Goal: Information Seeking & Learning: Learn about a topic

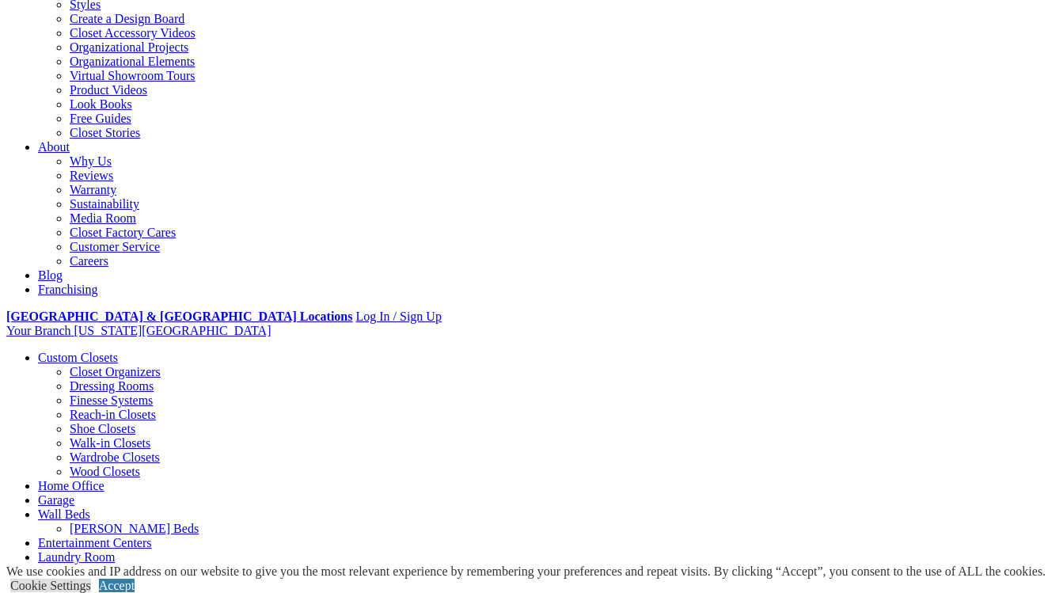
scroll to position [302, 0]
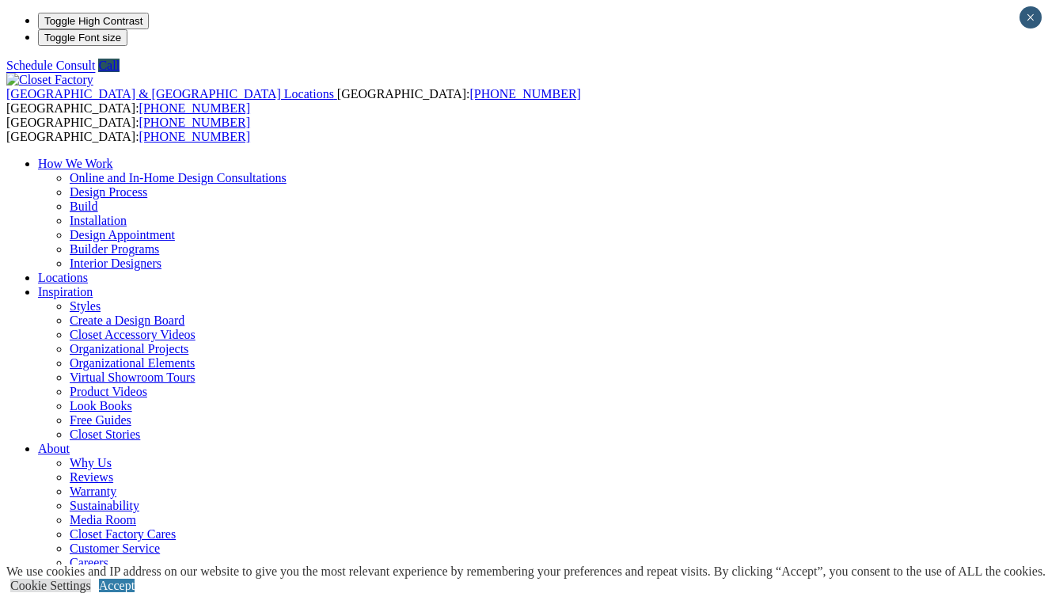
scroll to position [0, 0]
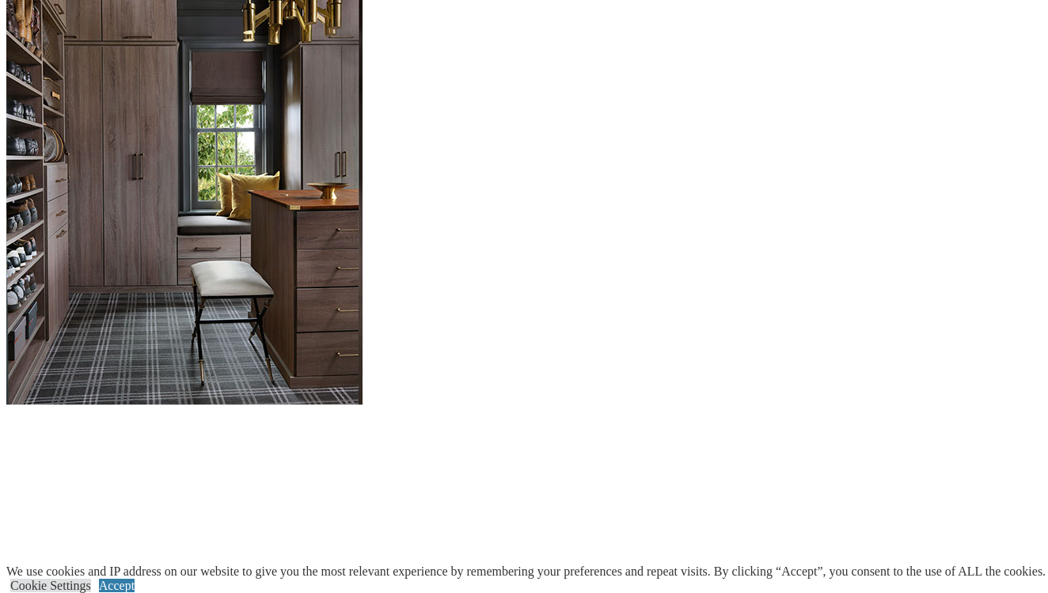
scroll to position [1497, 0]
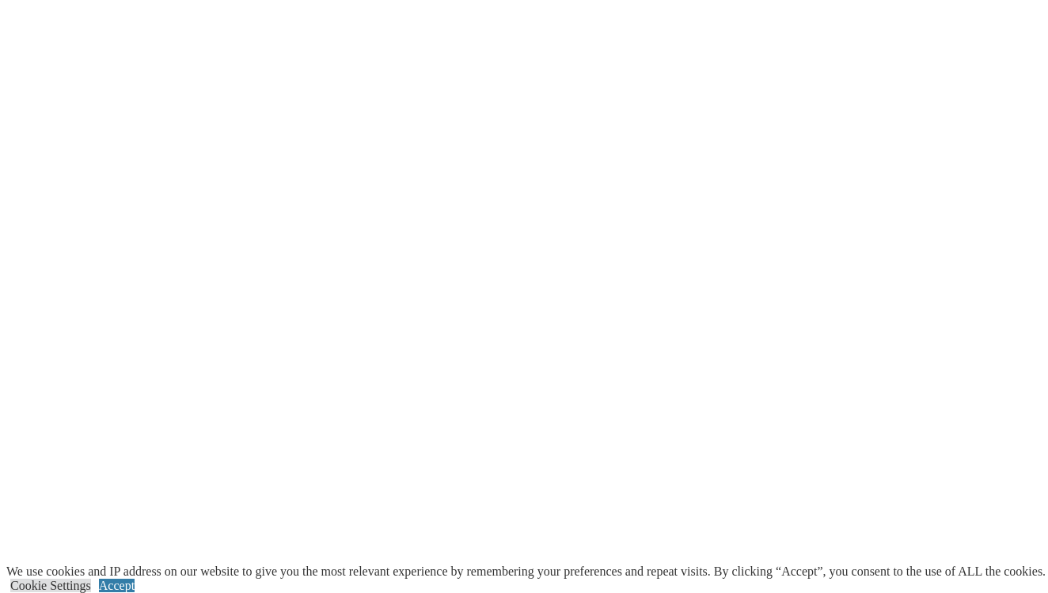
scroll to position [2756, 0]
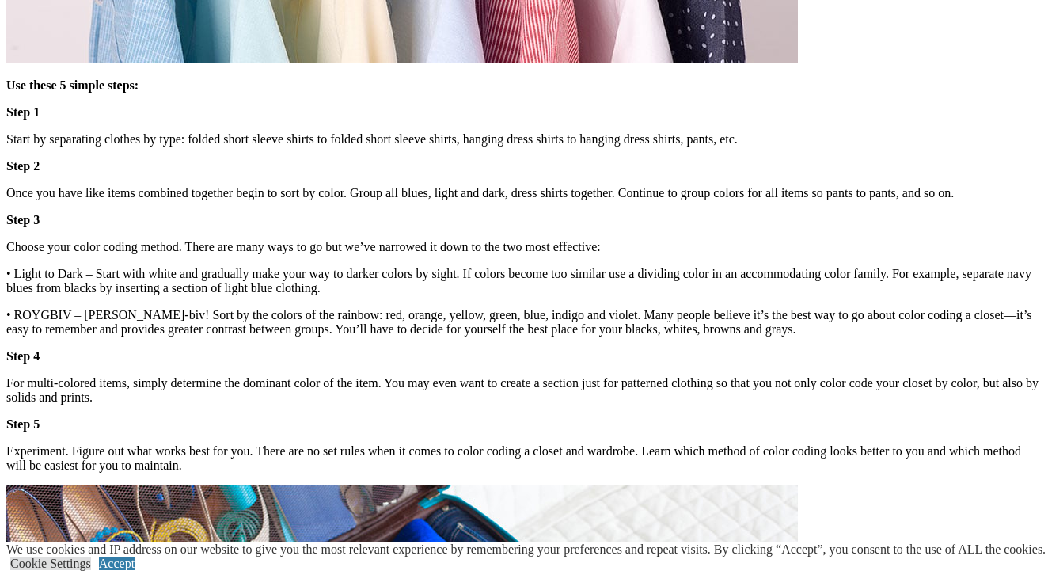
scroll to position [2057, 0]
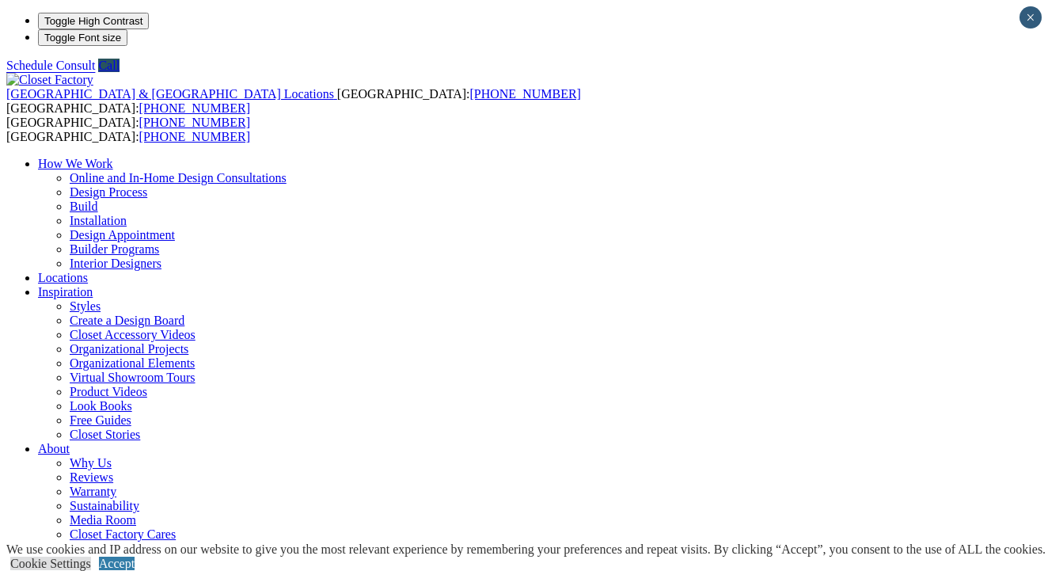
scroll to position [0, 0]
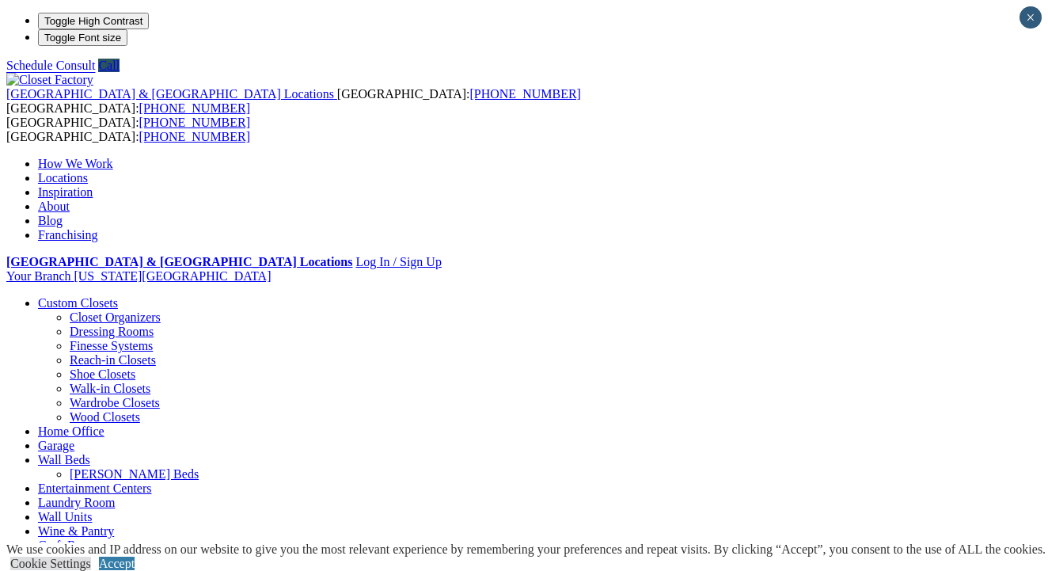
click at [71, 353] on link "Reach-in Closets" at bounding box center [113, 359] width 86 height 13
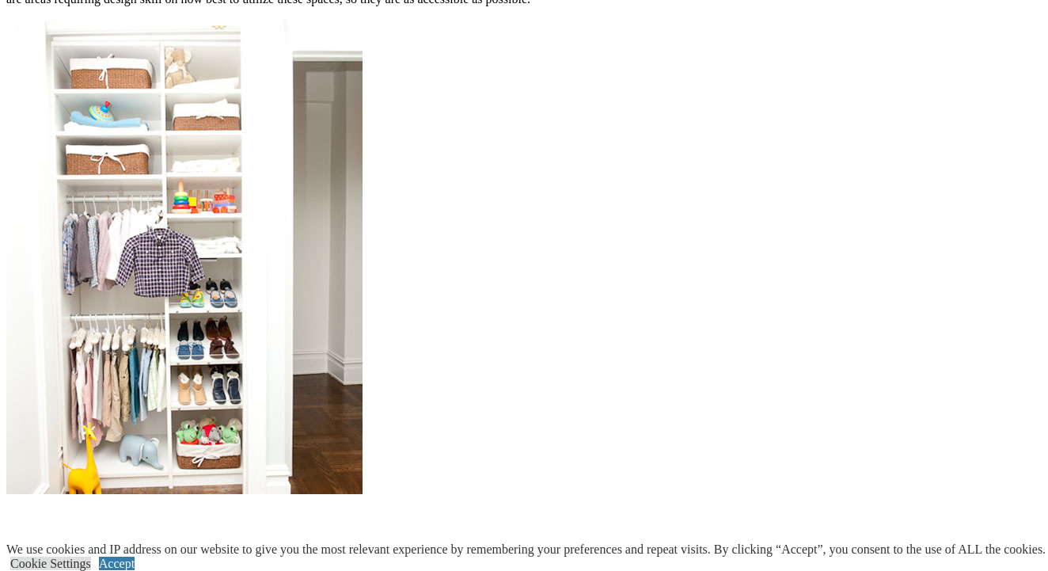
scroll to position [1456, 0]
